Goal: Task Accomplishment & Management: Manage account settings

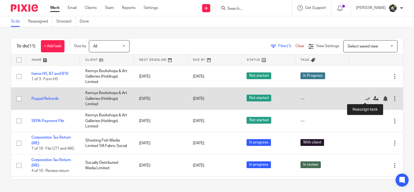
click at [374, 99] on icon at bounding box center [376, 98] width 5 height 5
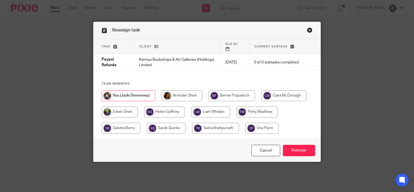
drag, startPoint x: 261, startPoint y: 122, endPoint x: 287, endPoint y: 129, distance: 27.3
click at [261, 123] on input "radio" at bounding box center [262, 128] width 33 height 11
radio input "true"
drag, startPoint x: 297, startPoint y: 144, endPoint x: 337, endPoint y: 136, distance: 40.8
click at [298, 145] on input "Reassign" at bounding box center [299, 151] width 32 height 12
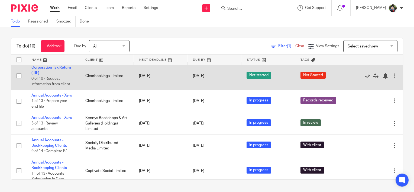
scroll to position [132, 0]
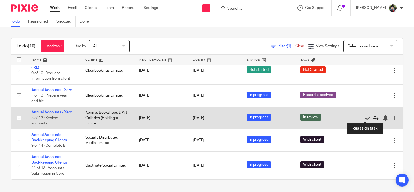
click at [374, 117] on icon at bounding box center [376, 117] width 5 height 5
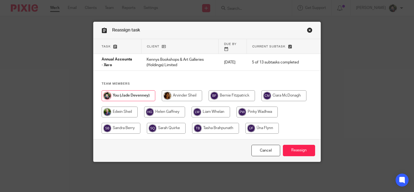
click at [168, 123] on input "radio" at bounding box center [166, 128] width 39 height 11
radio input "true"
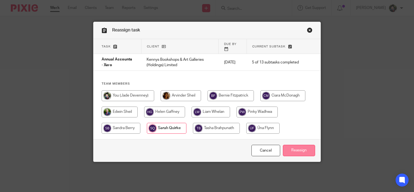
click at [307, 148] on input "Reassign" at bounding box center [299, 151] width 32 height 12
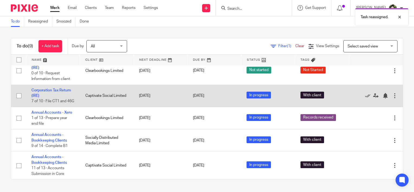
scroll to position [110, 0]
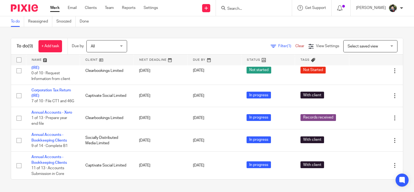
click at [90, 59] on link at bounding box center [107, 60] width 54 height 11
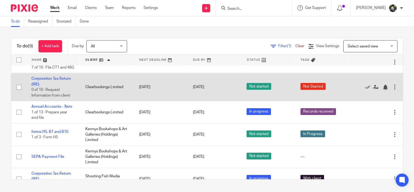
scroll to position [54, 0]
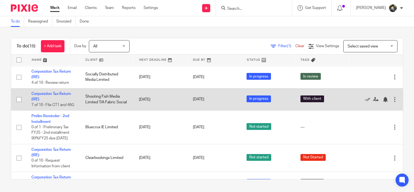
scroll to position [163, 0]
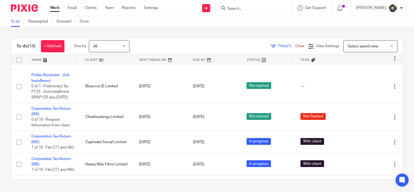
drag, startPoint x: 350, startPoint y: 44, endPoint x: 351, endPoint y: 50, distance: 5.6
click at [350, 44] on span "Select saved view" at bounding box center [363, 46] width 30 height 4
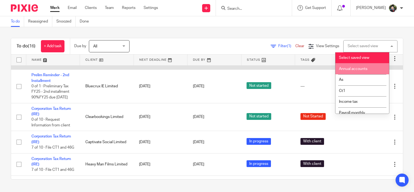
drag, startPoint x: 349, startPoint y: 69, endPoint x: 346, endPoint y: 72, distance: 3.5
click at [349, 69] on span "Annual accounts" at bounding box center [353, 69] width 28 height 4
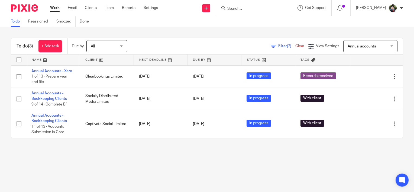
click at [363, 47] on span "Annual accounts" at bounding box center [362, 46] width 28 height 4
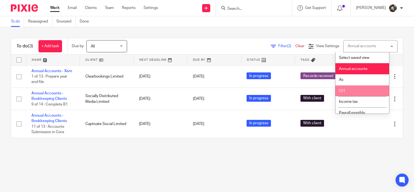
click at [353, 91] on li "Ct1" at bounding box center [363, 90] width 54 height 11
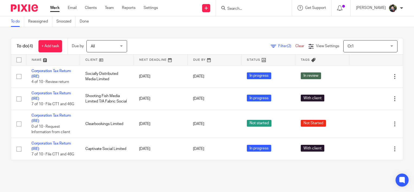
click at [368, 49] on span "Ct1" at bounding box center [368, 45] width 40 height 11
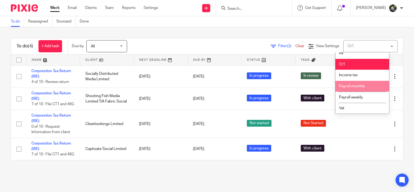
scroll to position [27, 0]
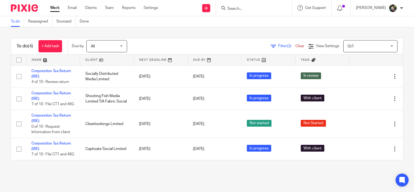
click at [14, 19] on link "To do" at bounding box center [17, 21] width 13 height 11
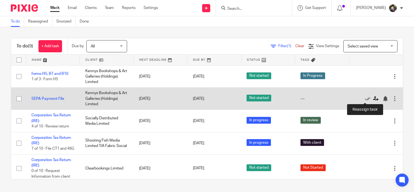
click at [374, 98] on icon at bounding box center [376, 98] width 5 height 5
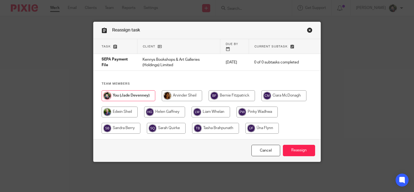
click at [216, 124] on input "radio" at bounding box center [215, 128] width 47 height 11
radio input "true"
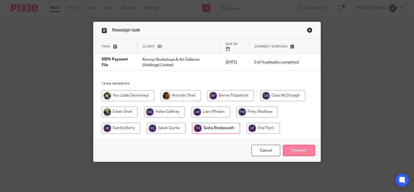
click at [298, 148] on input "Reassign" at bounding box center [299, 151] width 32 height 12
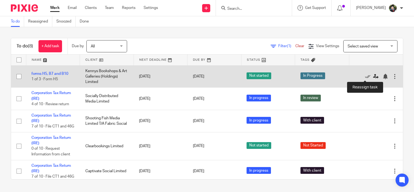
click at [374, 77] on icon at bounding box center [376, 76] width 5 height 5
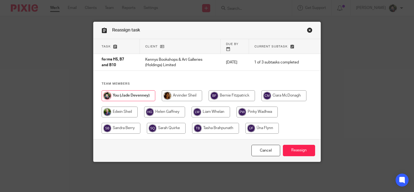
click at [172, 123] on input "radio" at bounding box center [166, 128] width 39 height 11
radio input "true"
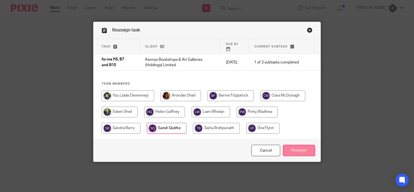
click at [292, 147] on input "Reassign" at bounding box center [299, 151] width 32 height 12
